Goal: Subscribe to service/newsletter

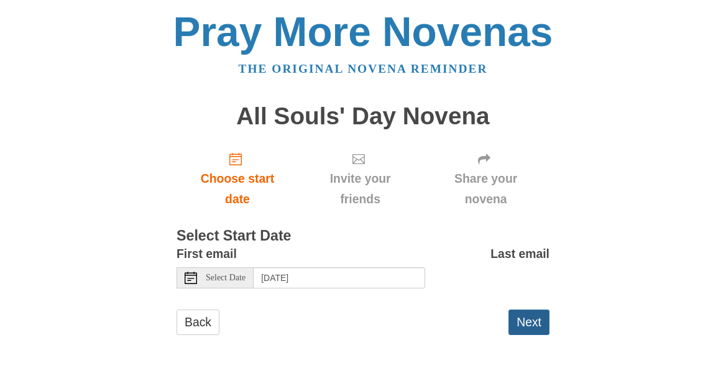
click at [528, 316] on button "Next" at bounding box center [529, 322] width 41 height 25
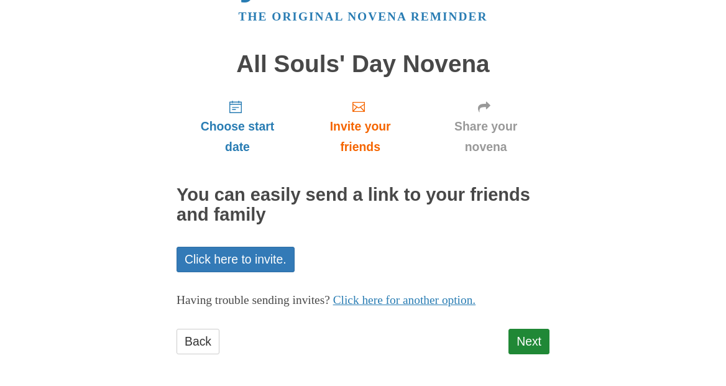
scroll to position [52, 0]
click at [532, 341] on link "Next" at bounding box center [529, 342] width 41 height 25
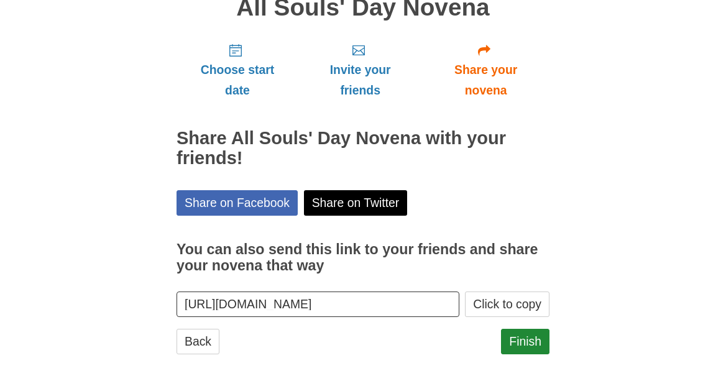
scroll to position [108, 0]
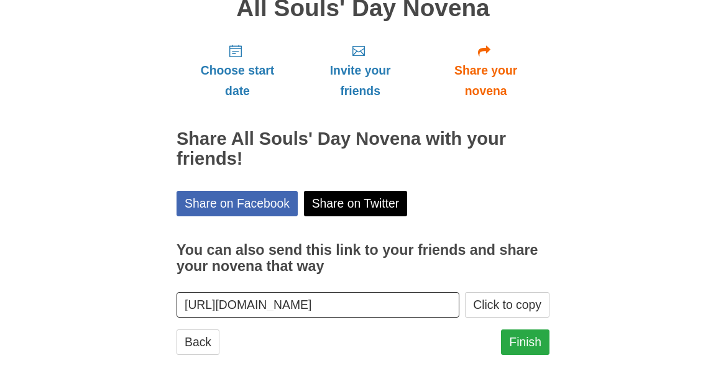
click at [529, 338] on link "Finish" at bounding box center [525, 342] width 48 height 25
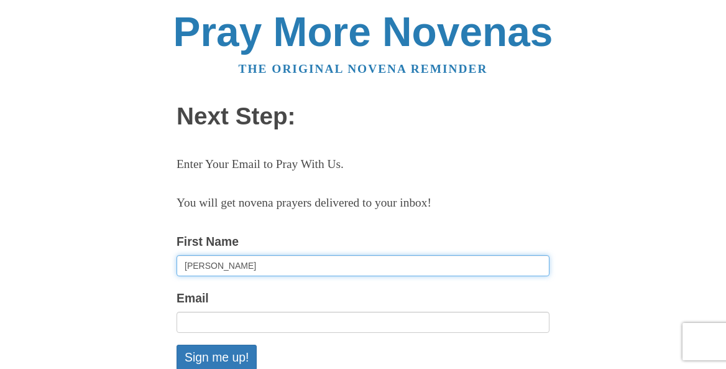
type input "[PERSON_NAME]"
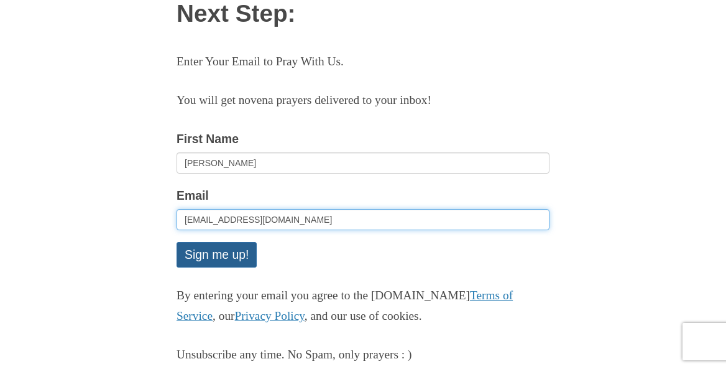
type input "[EMAIL_ADDRESS][DOMAIN_NAME]"
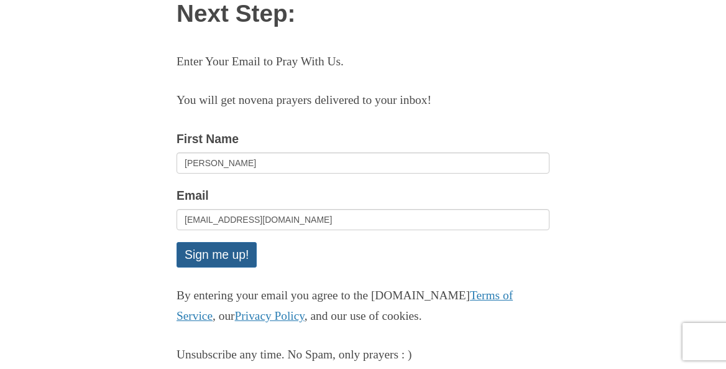
click at [217, 254] on button "Sign me up!" at bounding box center [217, 254] width 80 height 25
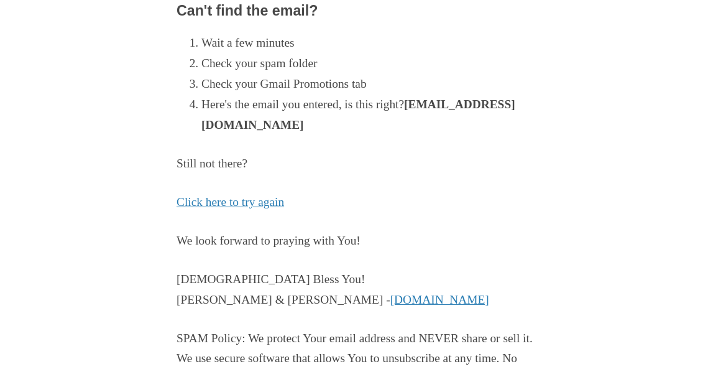
scroll to position [267, 0]
